Goal: Task Accomplishment & Management: Manage account settings

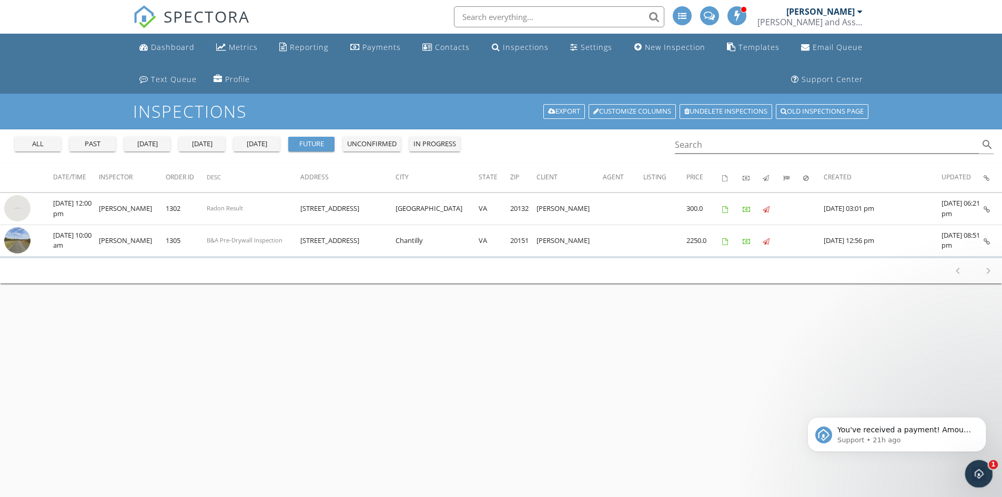
click at [976, 477] on icon "Open Intercom Messenger" at bounding box center [977, 472] width 17 height 17
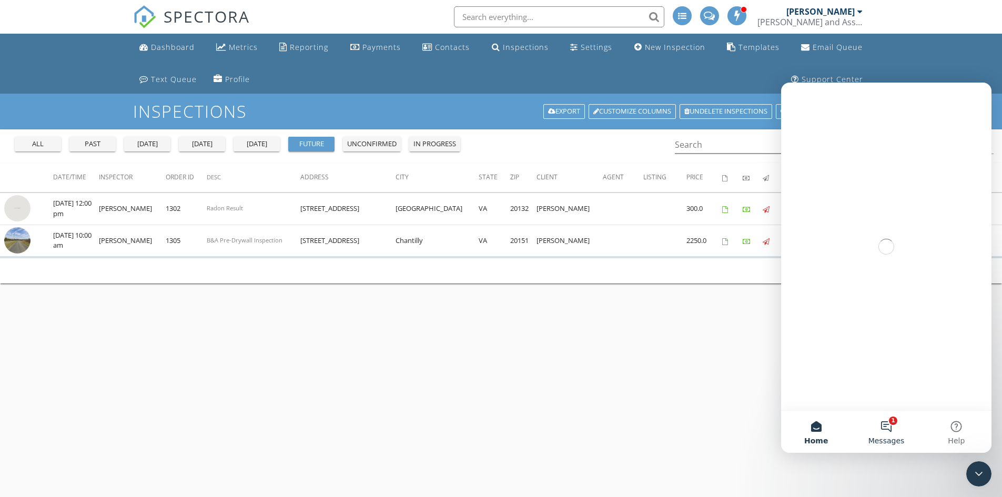
click at [884, 419] on button "1 Messages" at bounding box center [886, 432] width 70 height 42
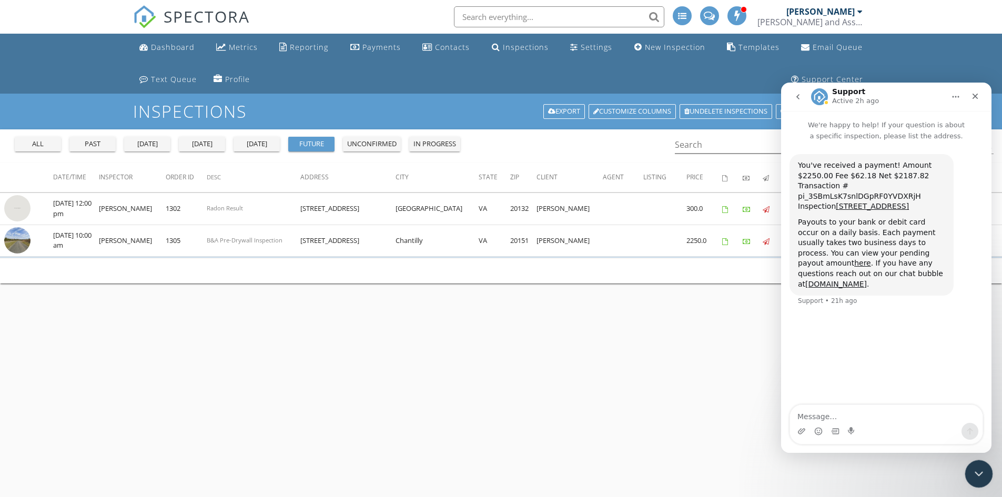
click at [981, 477] on icon "Close Intercom Messenger" at bounding box center [977, 472] width 13 height 13
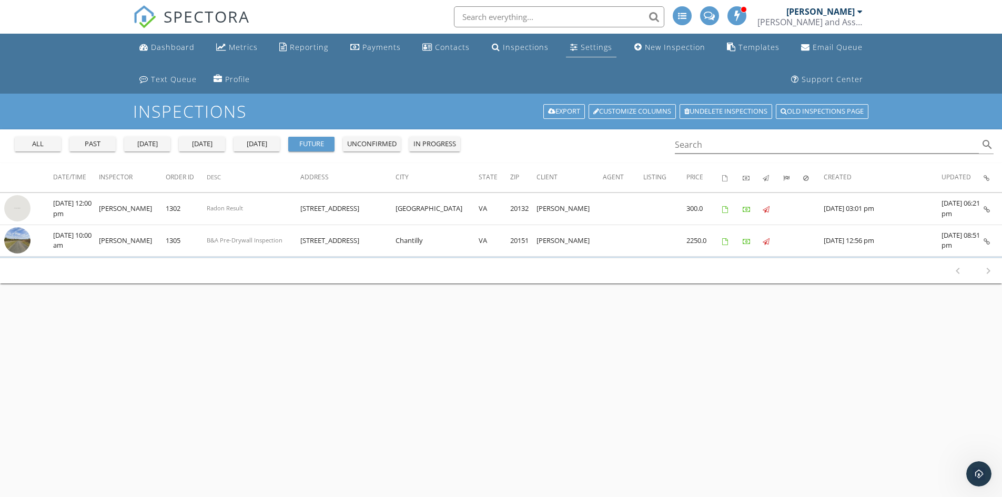
click at [592, 48] on div "Settings" at bounding box center [597, 47] width 32 height 10
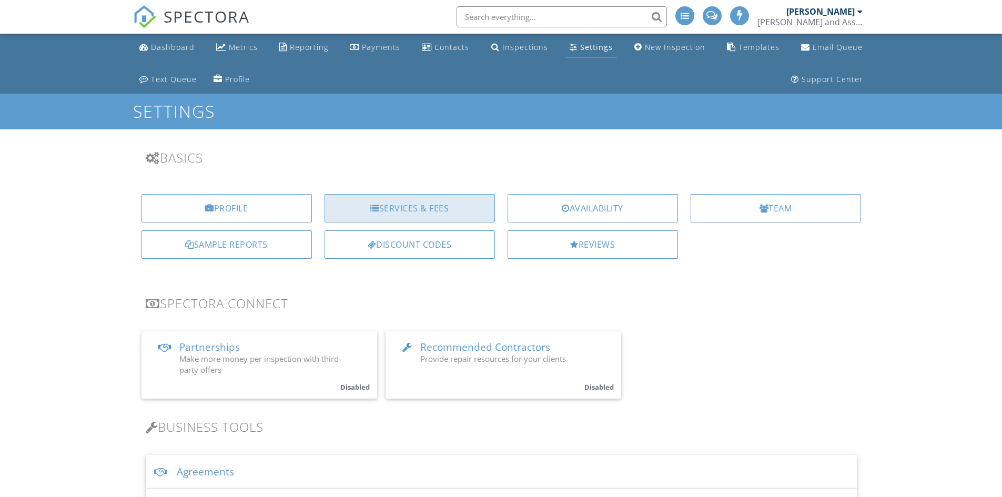
click at [428, 206] on div "Services & Fees" at bounding box center [410, 208] width 170 height 28
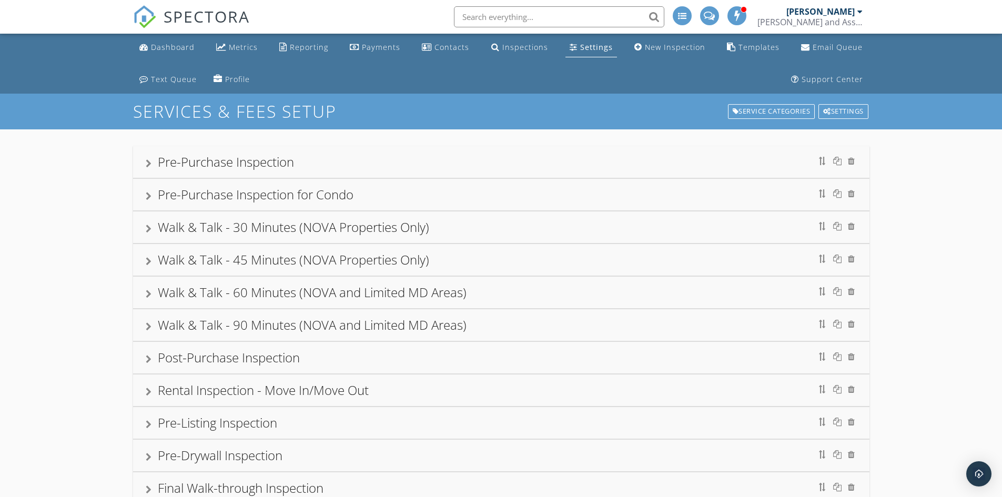
click at [145, 454] on div "Pre-Drywall Inspection" at bounding box center [501, 456] width 737 height 32
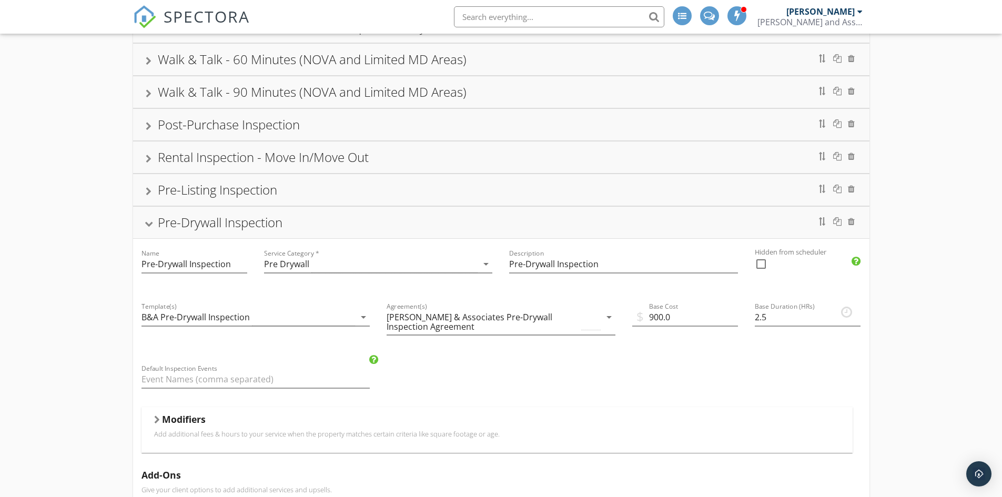
scroll to position [263, 0]
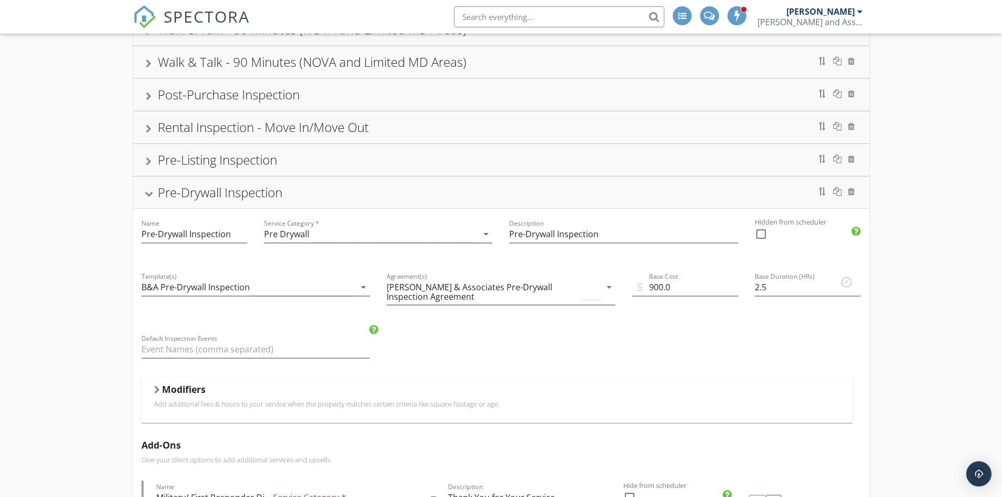
click at [156, 390] on div at bounding box center [157, 390] width 6 height 8
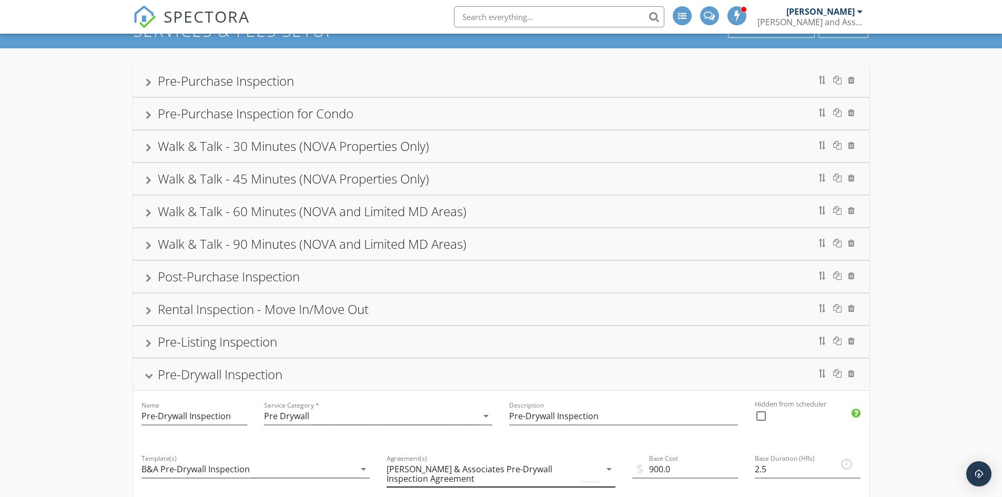
scroll to position [0, 0]
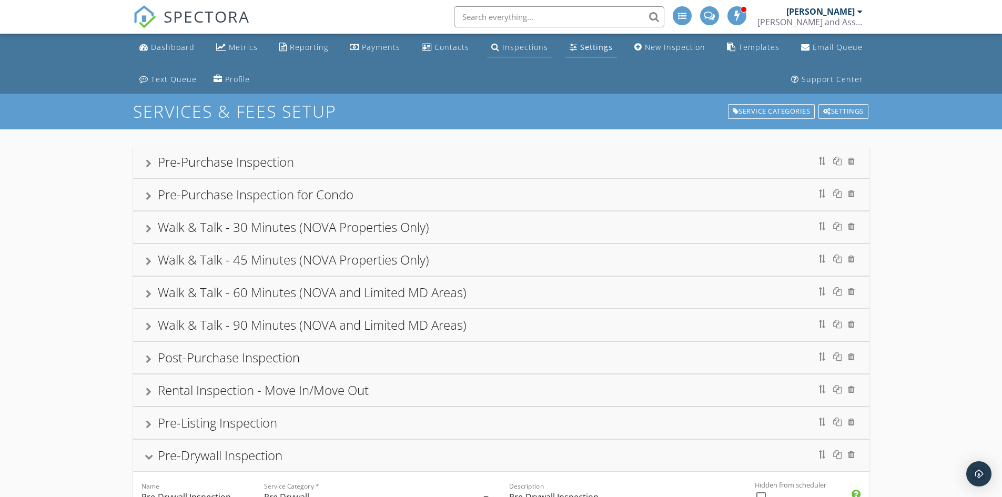
click at [527, 47] on div "Inspections" at bounding box center [525, 47] width 46 height 10
